Goal: Task Accomplishment & Management: Manage account settings

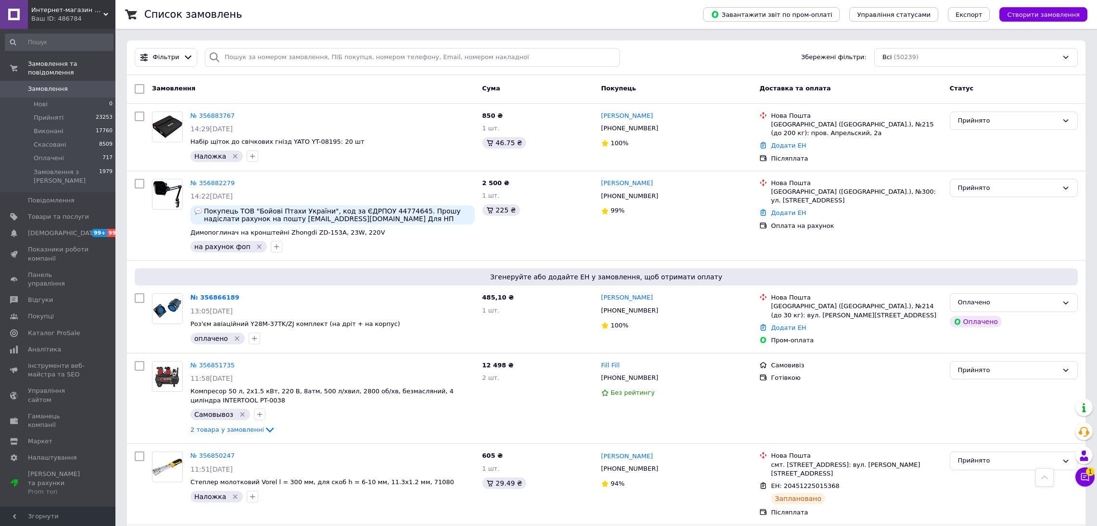
scroll to position [1343, 0]
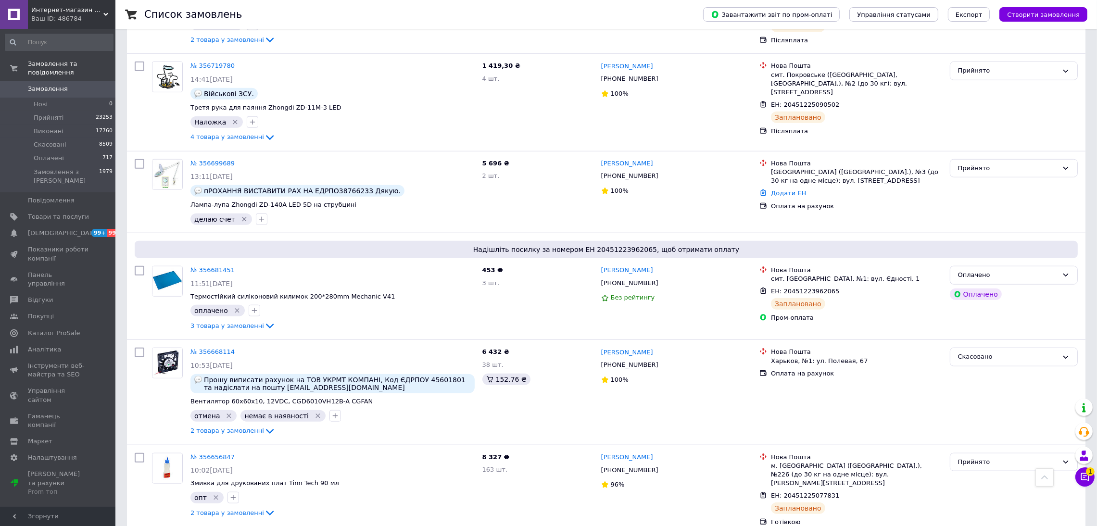
click at [62, 85] on span "Замовлення" at bounding box center [48, 89] width 40 height 9
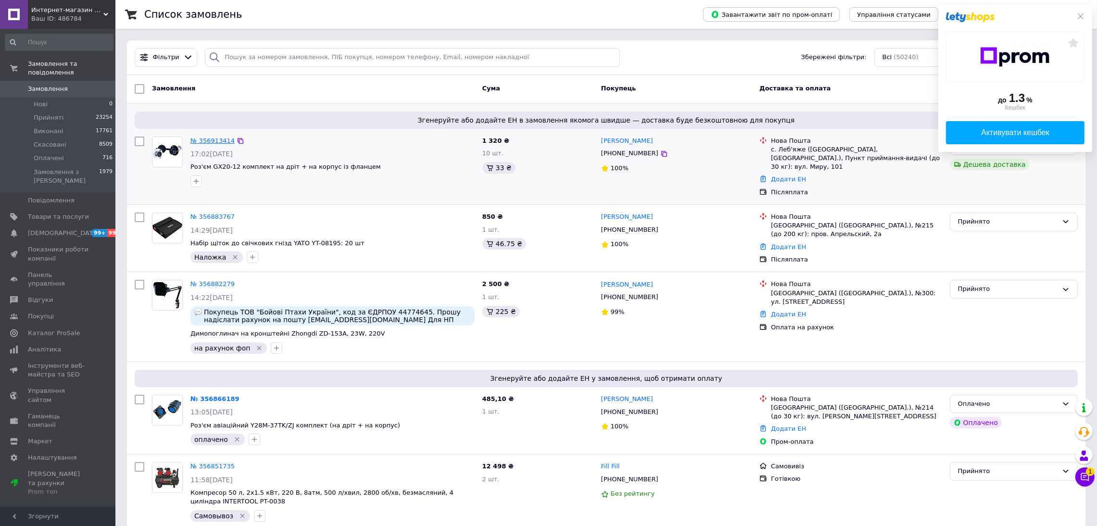
click at [218, 139] on link "№ 356913414" at bounding box center [212, 140] width 44 height 7
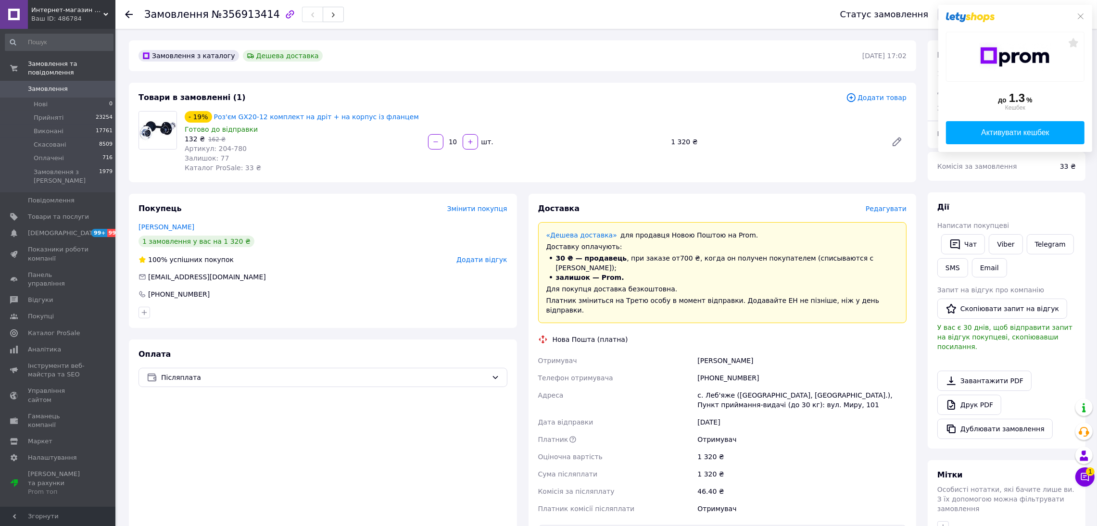
click at [51, 81] on link "Замовлення 0" at bounding box center [59, 89] width 118 height 16
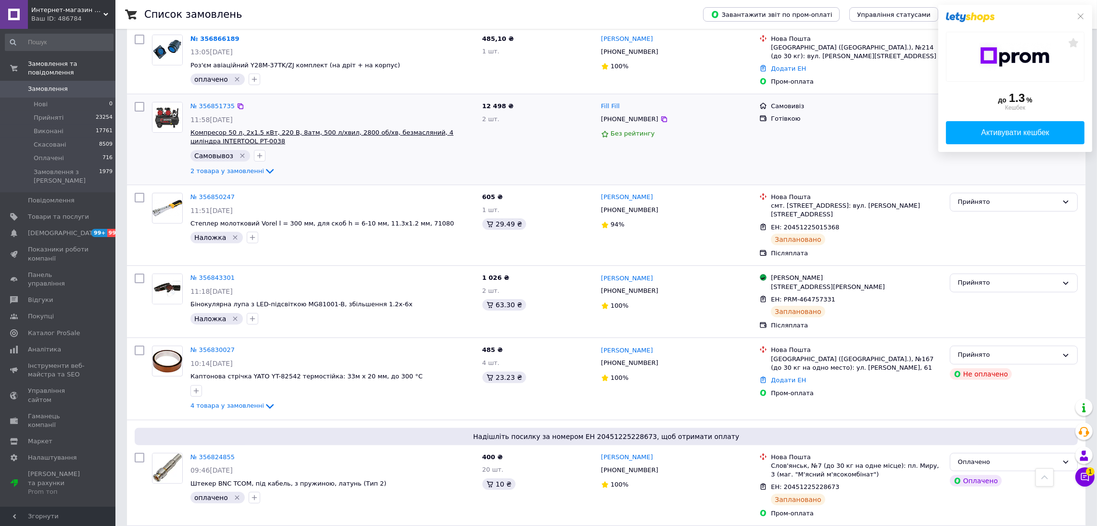
scroll to position [288, 0]
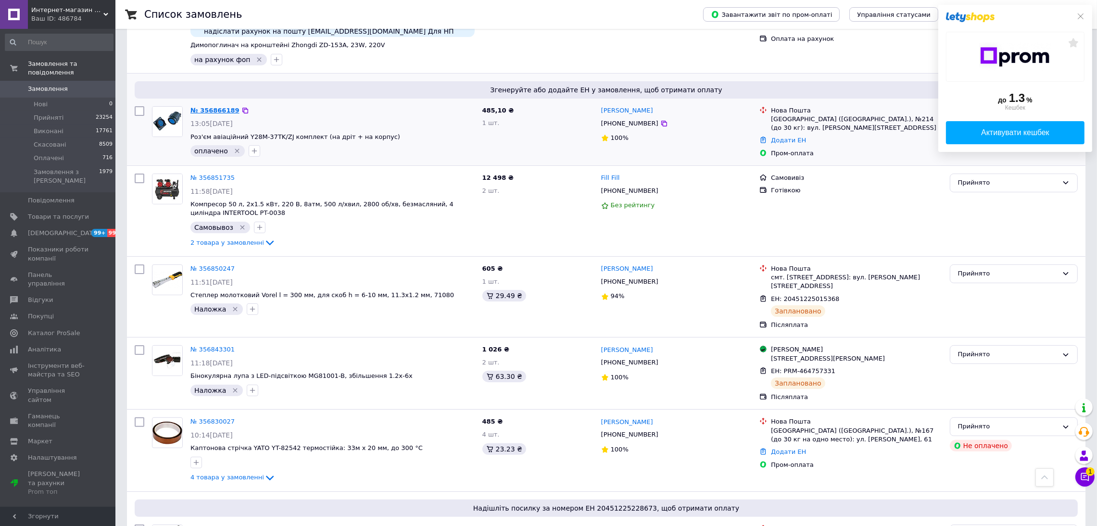
click at [212, 107] on link "№ 356866189" at bounding box center [214, 110] width 49 height 7
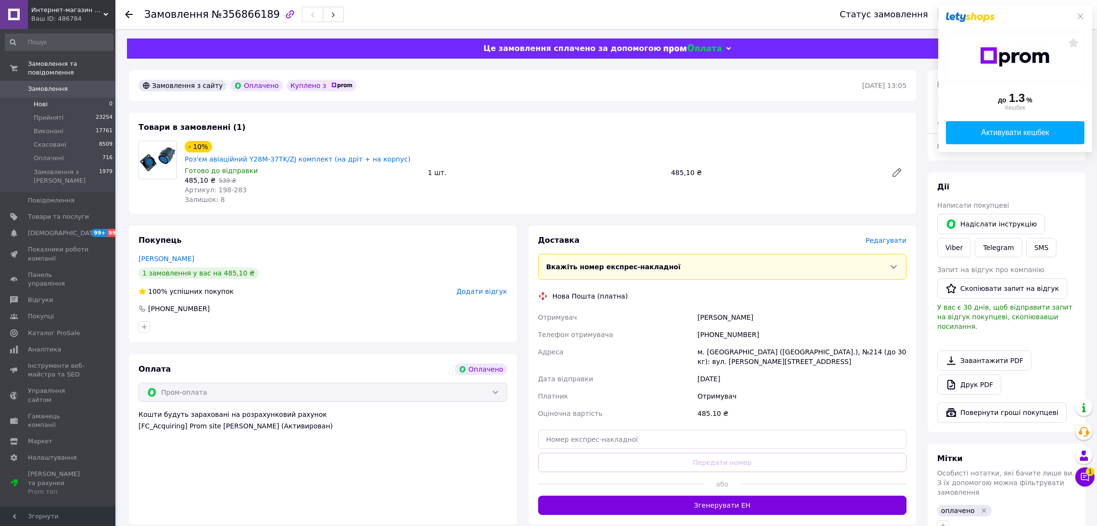
click at [63, 98] on li "Нові 0" at bounding box center [59, 104] width 118 height 13
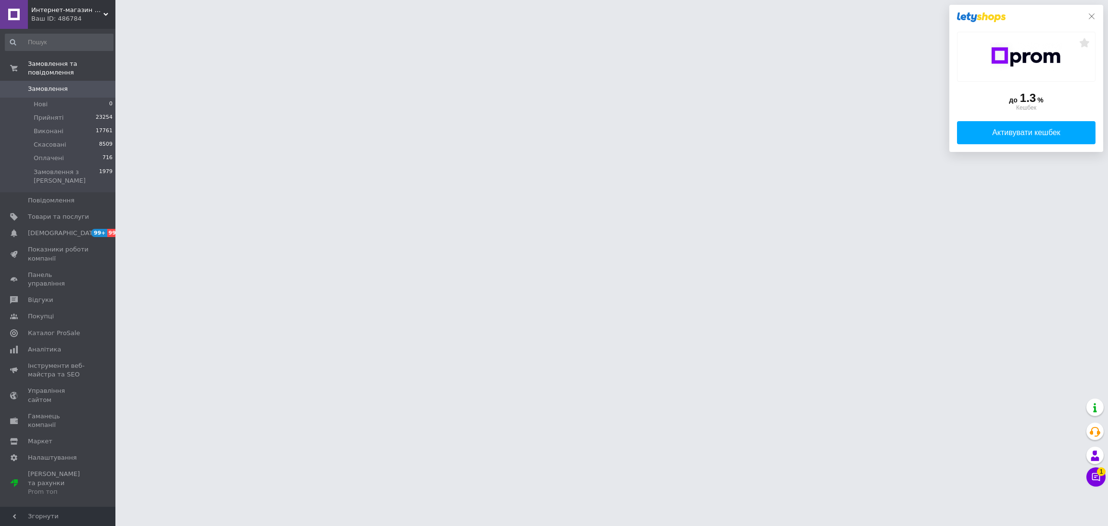
click at [1091, 14] on icon at bounding box center [1092, 17] width 8 height 8
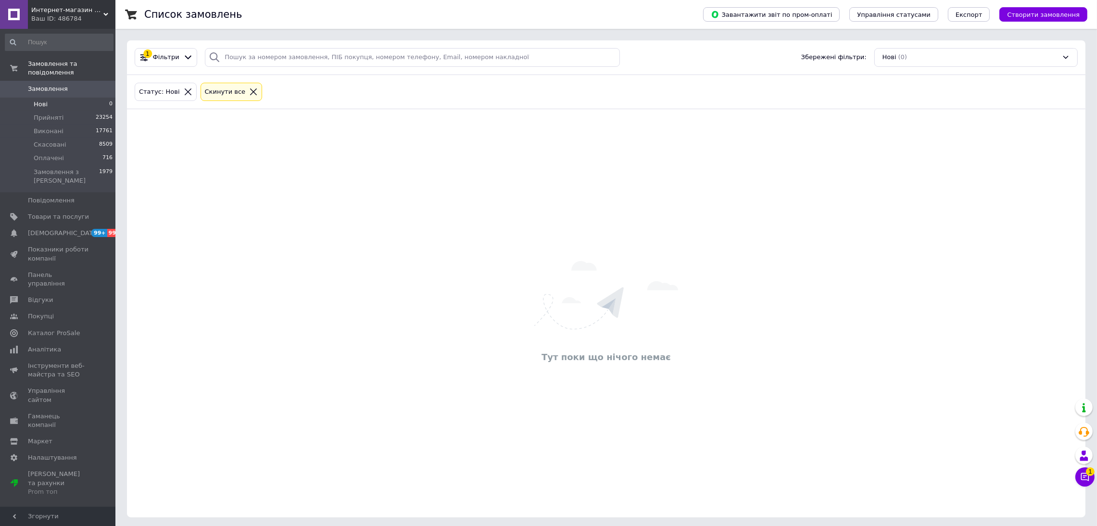
click at [55, 85] on span "Замовлення" at bounding box center [48, 89] width 40 height 9
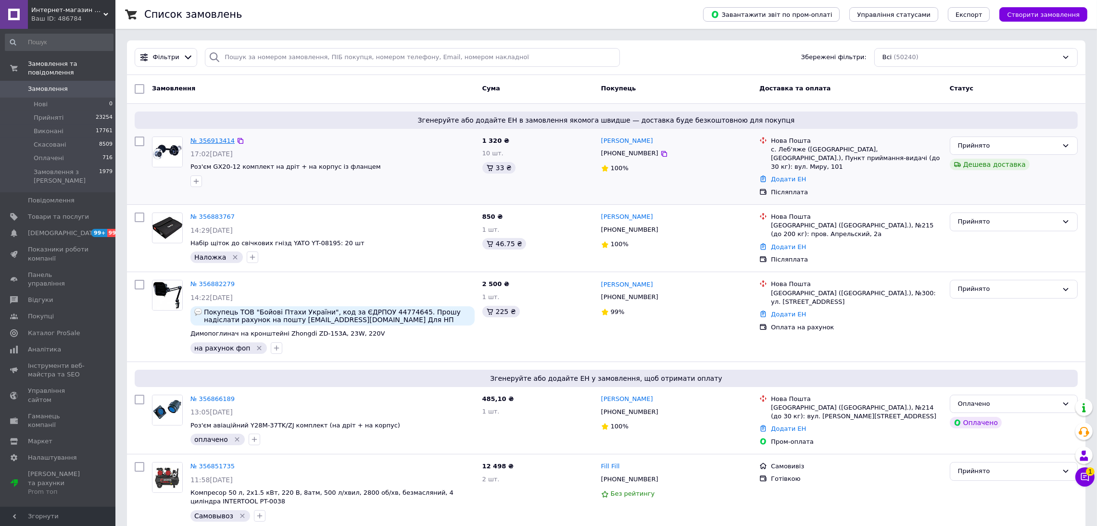
click at [196, 141] on link "№ 356913414" at bounding box center [212, 140] width 44 height 7
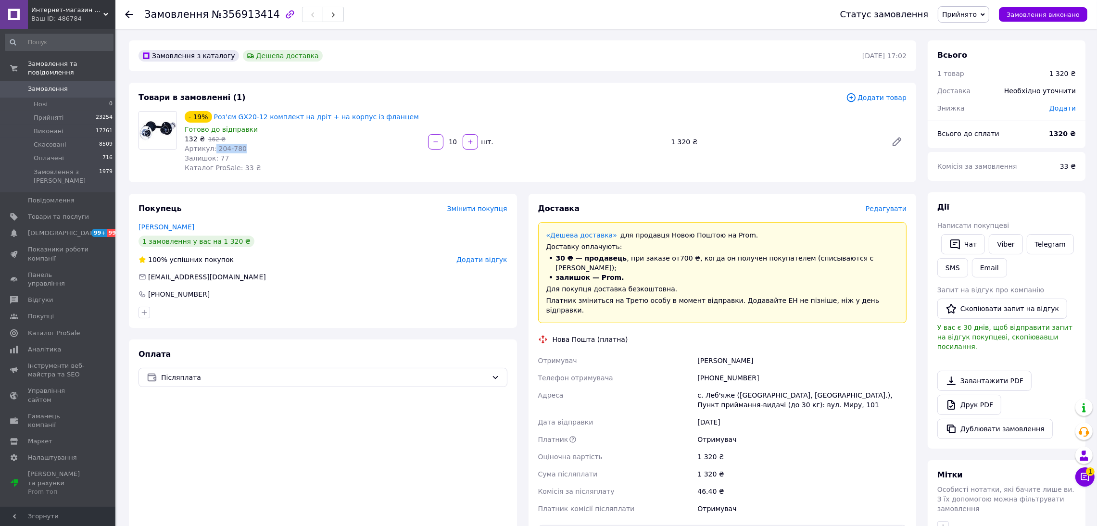
drag, startPoint x: 212, startPoint y: 147, endPoint x: 251, endPoint y: 150, distance: 40.1
click at [253, 150] on div "Артикул: 204-780" at bounding box center [303, 149] width 236 height 10
copy span "204-780"
click at [50, 213] on span "Товари та послуги" at bounding box center [58, 217] width 61 height 9
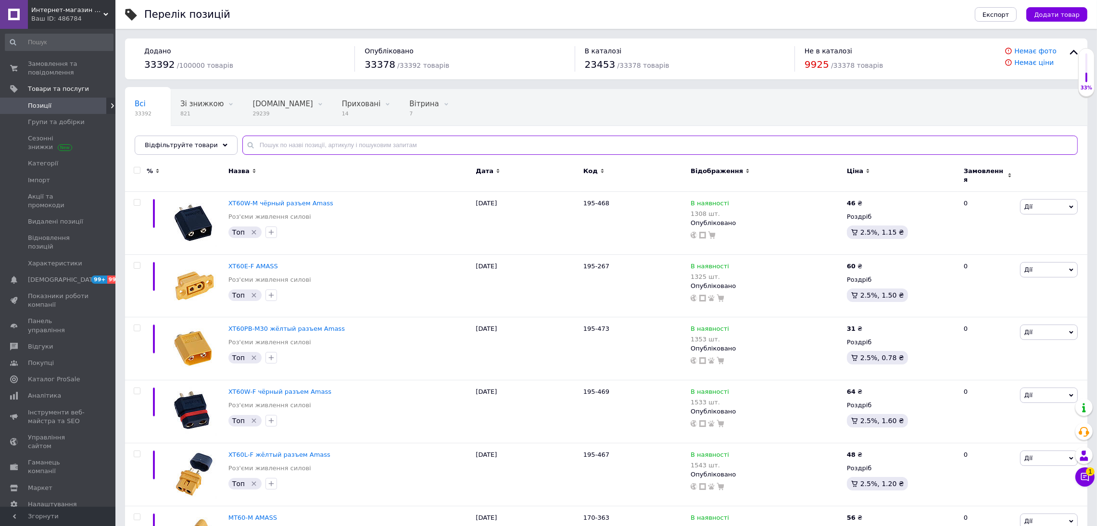
click at [365, 147] on input "text" at bounding box center [659, 145] width 835 height 19
paste input "MS6252A"
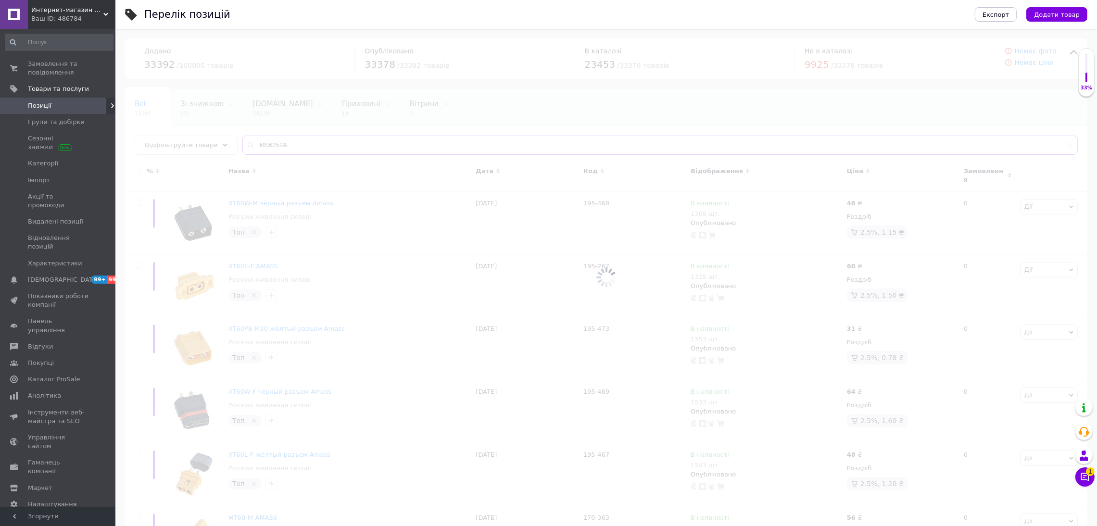
type input "MS6252A"
